Goal: Task Accomplishment & Management: Manage account settings

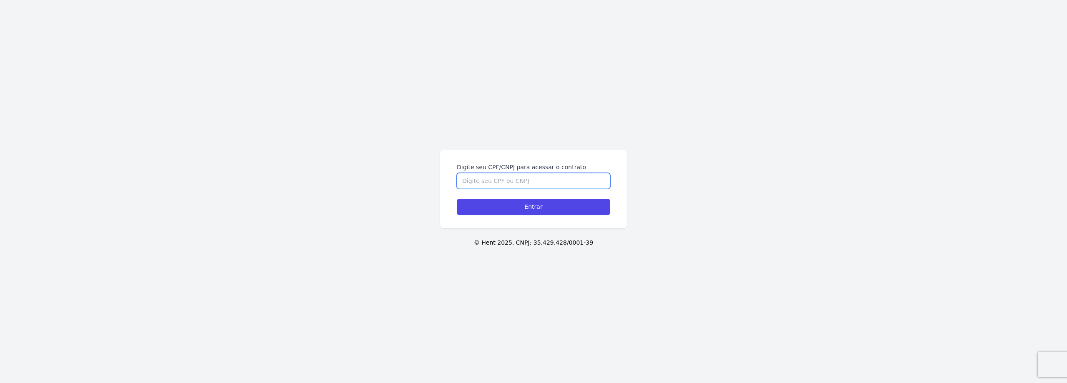
click at [482, 176] on input "Digite seu CPF/CNPJ para acessar o contrato" at bounding box center [533, 181] width 153 height 16
type input "16134382736"
click at [457, 199] on input "Entrar" at bounding box center [533, 207] width 153 height 16
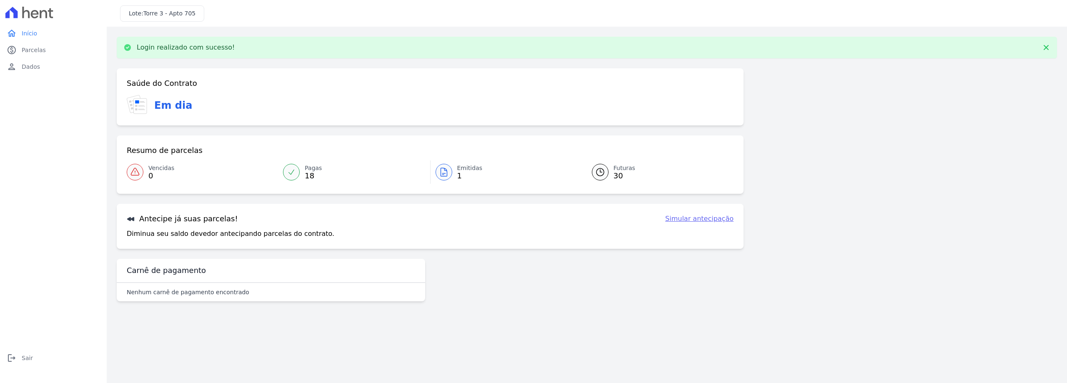
click at [451, 171] on div at bounding box center [444, 172] width 17 height 17
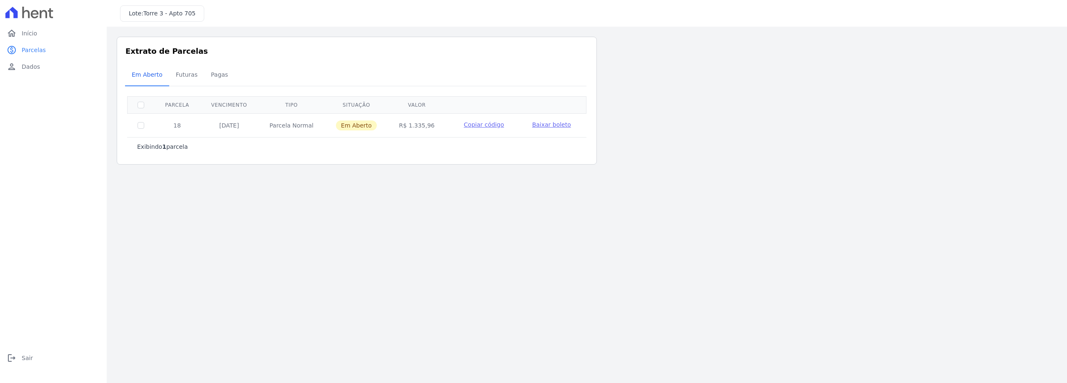
click at [532, 124] on span "Baixar boleto" at bounding box center [551, 124] width 39 height 7
click at [67, 38] on link "home Início" at bounding box center [53, 33] width 100 height 17
